Goal: Task Accomplishment & Management: Manage account settings

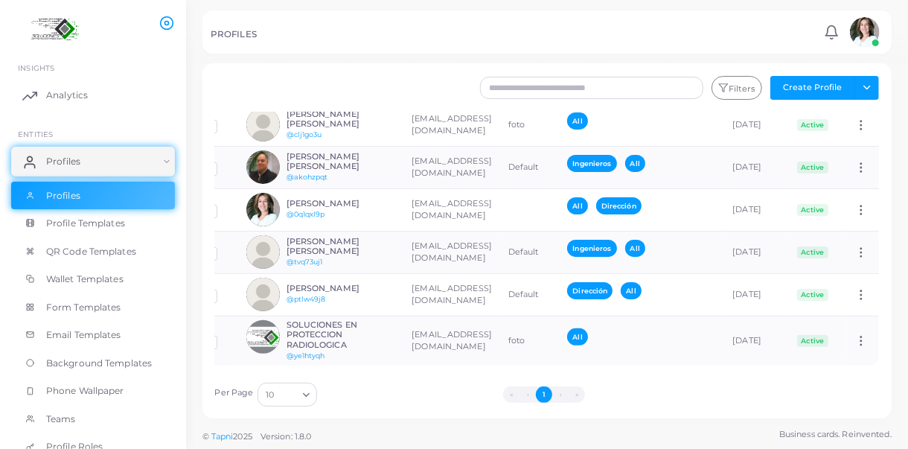
scroll to position [0, 119]
click at [855, 246] on icon at bounding box center [861, 252] width 13 height 13
click at [852, 259] on span "Assign Product" at bounding box center [845, 261] width 63 height 12
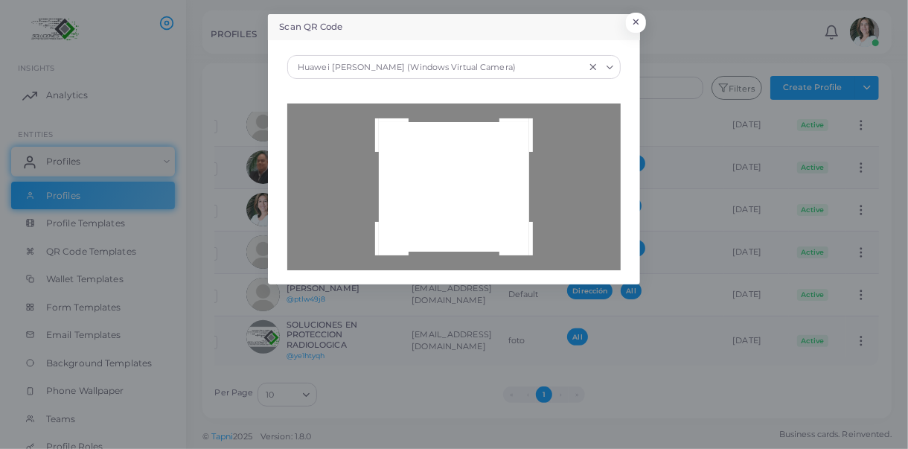
click at [456, 184] on div at bounding box center [453, 186] width 333 height 167
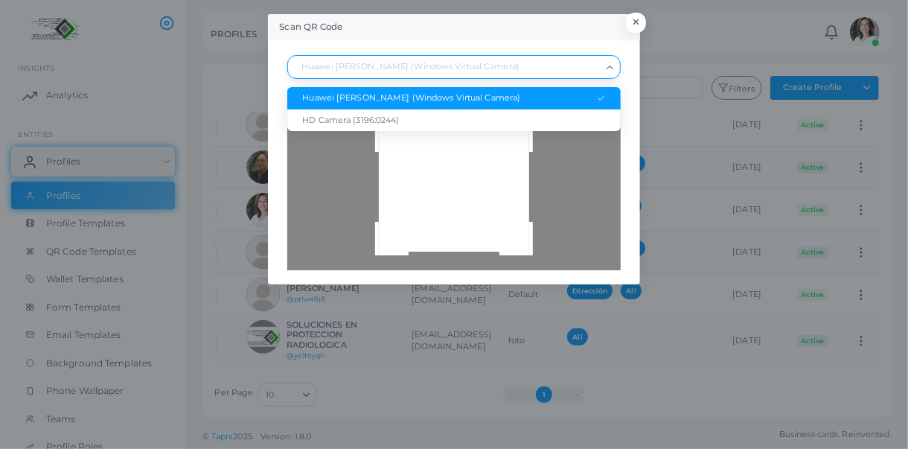
click at [612, 69] on icon "Search for option" at bounding box center [610, 67] width 11 height 11
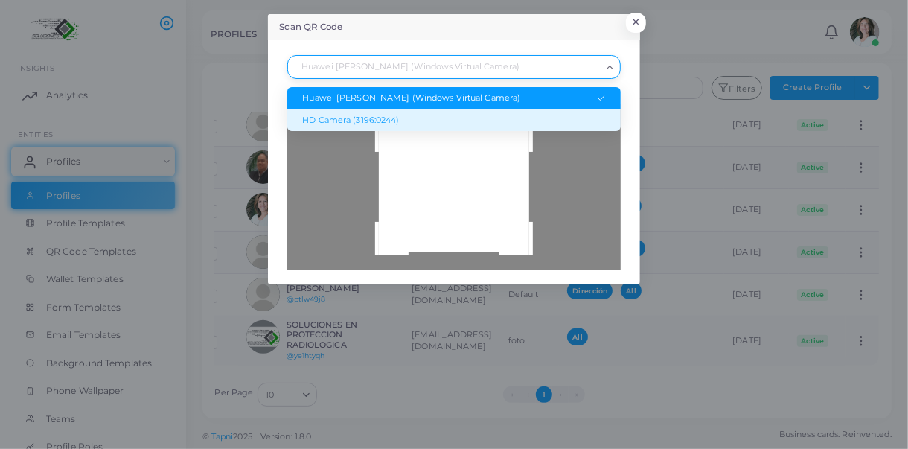
click at [375, 120] on div "HD Camera (3196:0244)" at bounding box center [453, 121] width 303 height 12
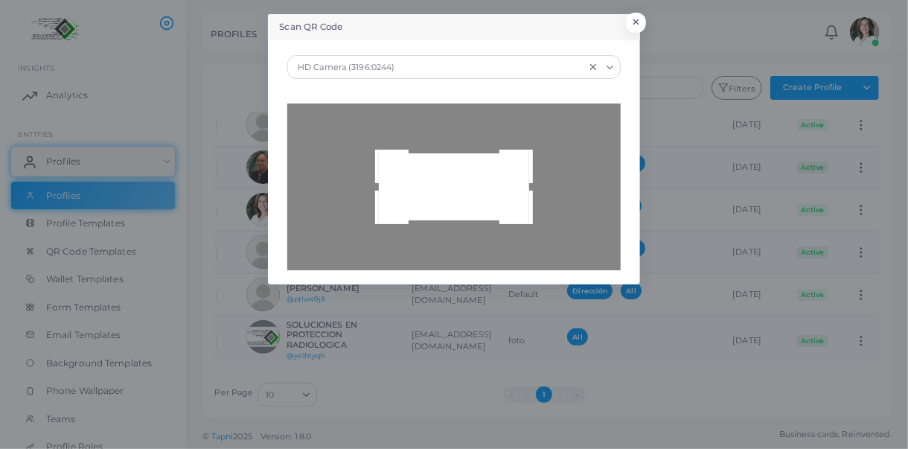
drag, startPoint x: 526, startPoint y: 150, endPoint x: 505, endPoint y: 169, distance: 28.5
click at [505, 169] on div at bounding box center [453, 186] width 333 height 167
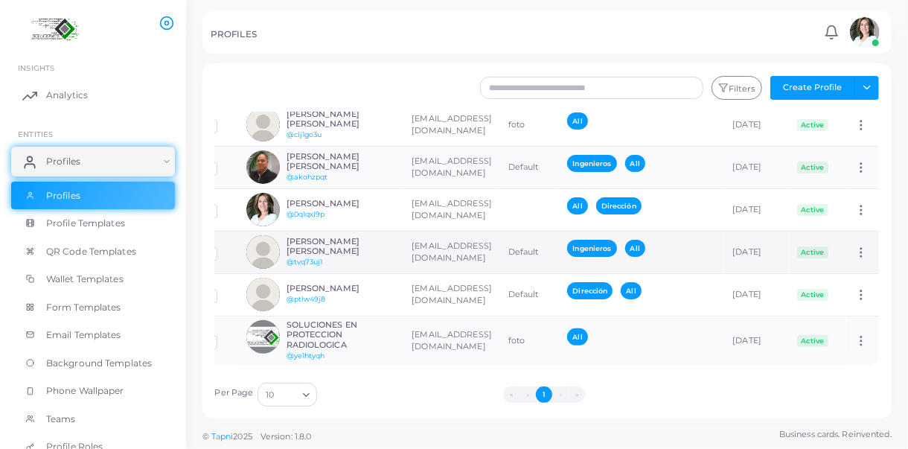
click at [855, 246] on icon at bounding box center [861, 252] width 13 height 13
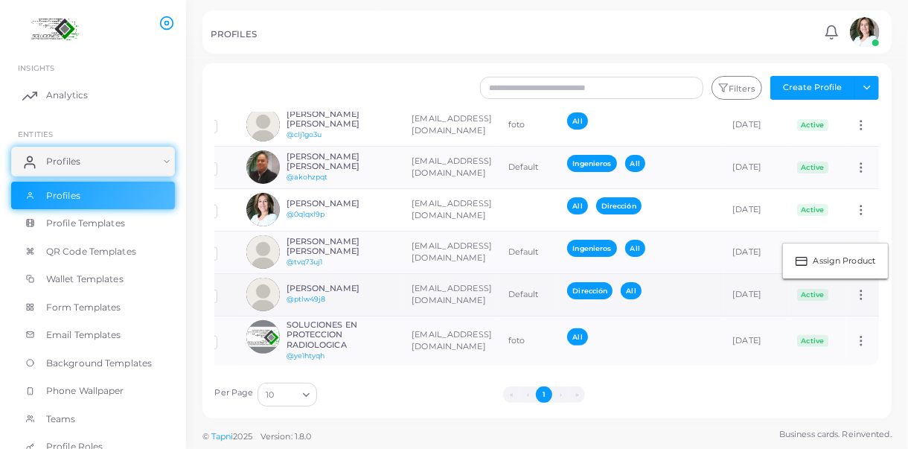
click at [855, 288] on icon at bounding box center [861, 294] width 13 height 13
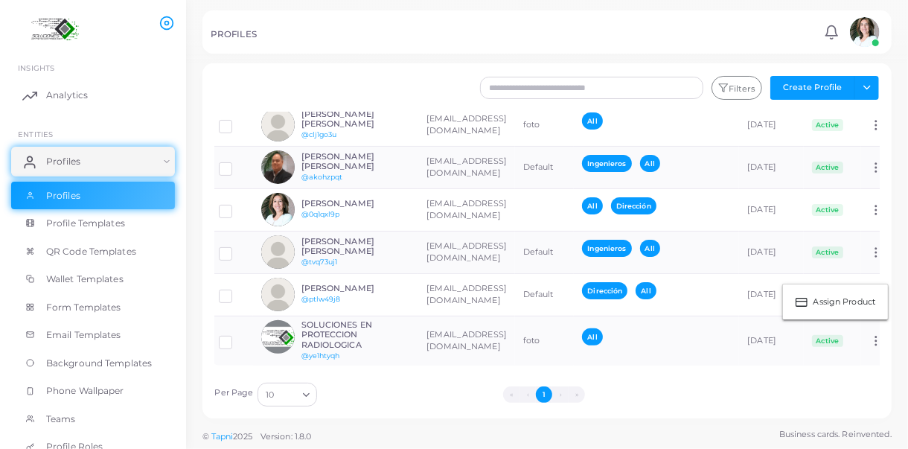
scroll to position [0, 0]
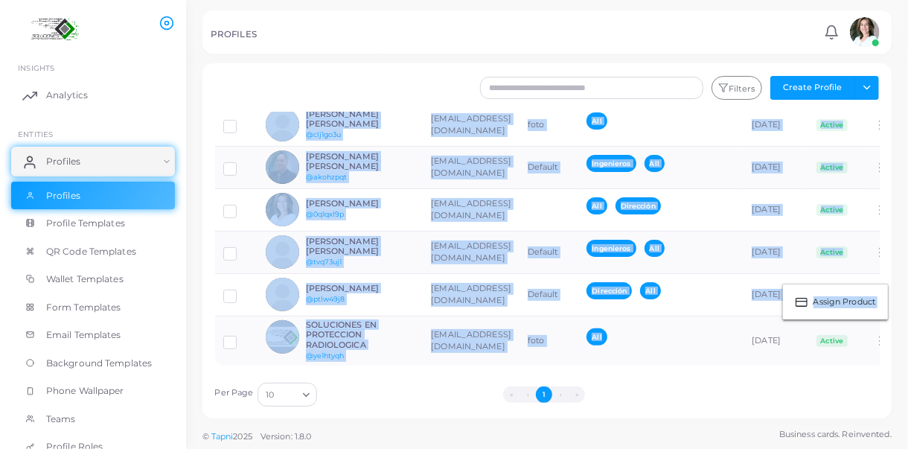
drag, startPoint x: 745, startPoint y: 354, endPoint x: 803, endPoint y: 357, distance: 58.2
click at [803, 357] on div "User (Click to sort Descending) Email Roles Teams Created (Click to sort Descen…" at bounding box center [547, 154] width 665 height 423
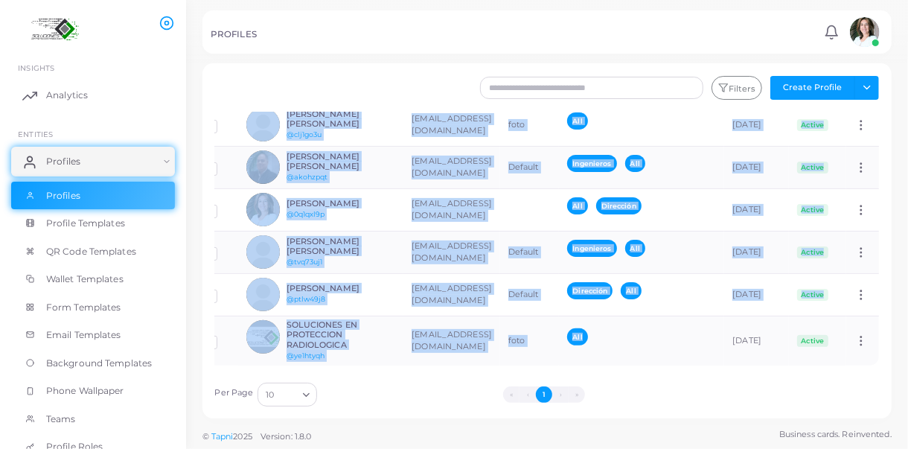
scroll to position [0, 119]
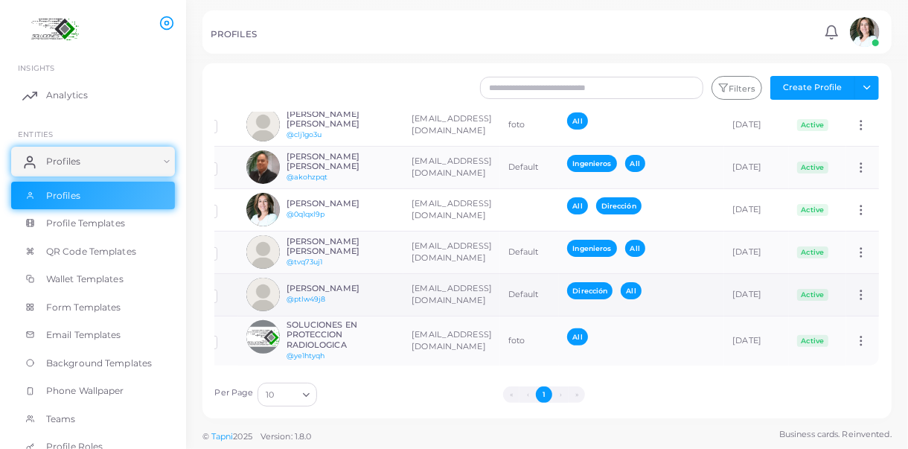
click at [855, 288] on icon at bounding box center [861, 294] width 13 height 13
click at [840, 296] on span "Assign Product" at bounding box center [845, 302] width 63 height 12
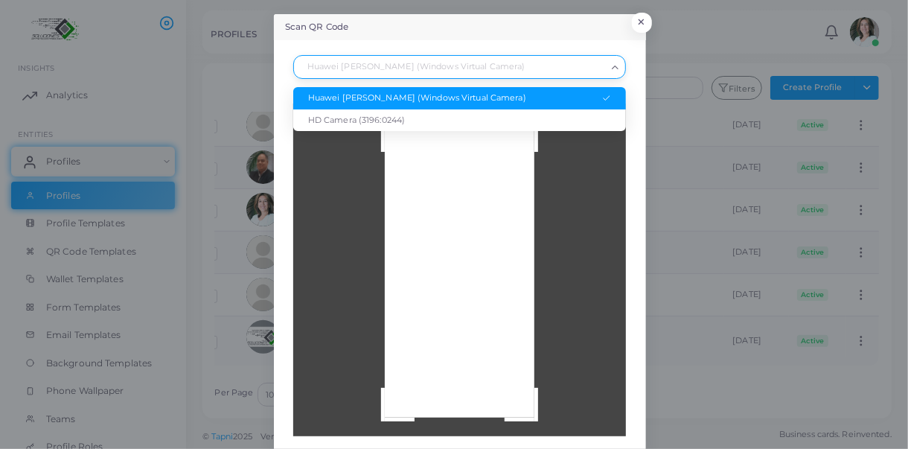
click at [612, 68] on icon "Search for option" at bounding box center [615, 67] width 11 height 11
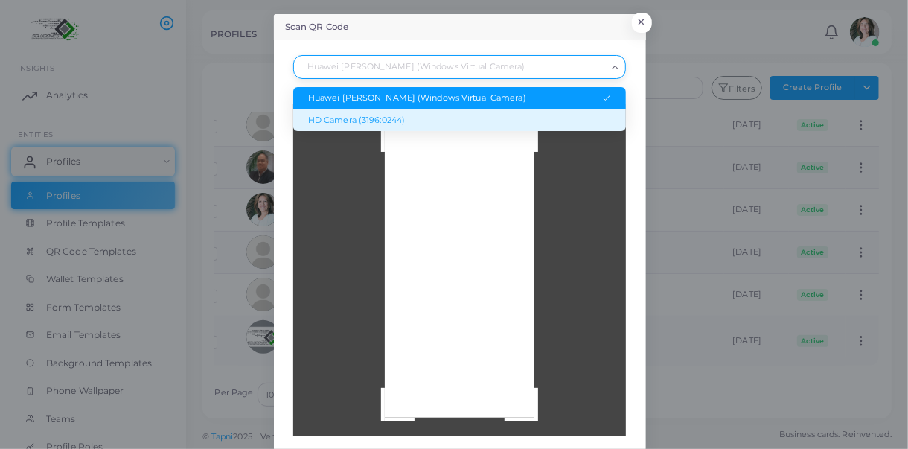
click at [402, 121] on div "HD Camera (3196:0244)" at bounding box center [459, 121] width 303 height 12
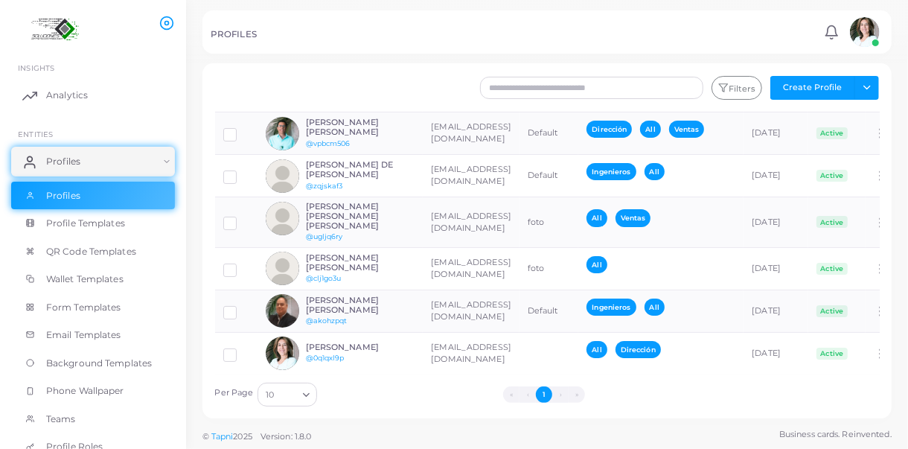
scroll to position [0, 0]
